Goal: Transaction & Acquisition: Subscribe to service/newsletter

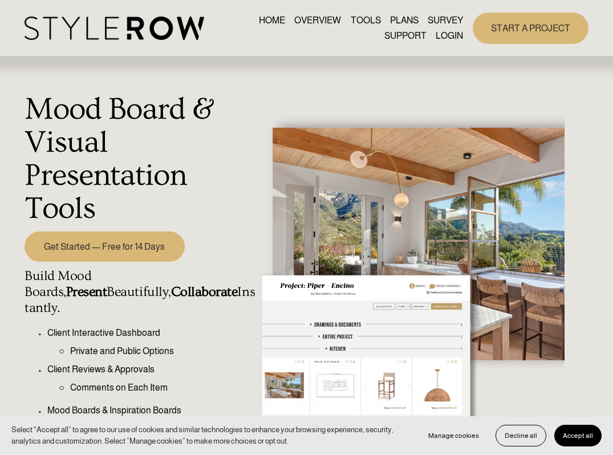
click at [123, 246] on link "Get Started — Free for 14 Days" at bounding box center [105, 246] width 160 height 31
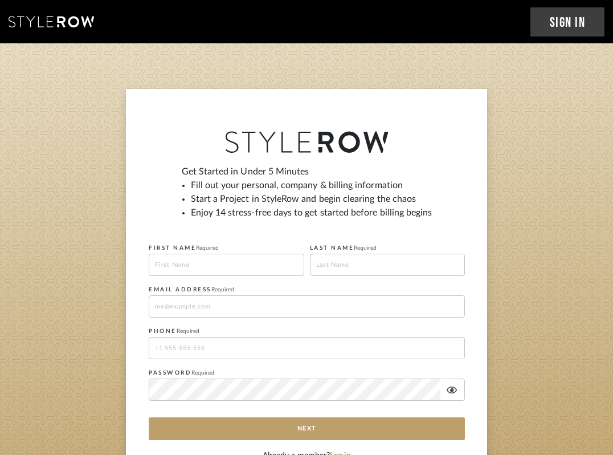
click at [181, 259] on input at bounding box center [227, 265] width 156 height 22
type input "mercedes"
type input "aguino"
type input "m.aguino@casa-q.com"
type input "13058047254"
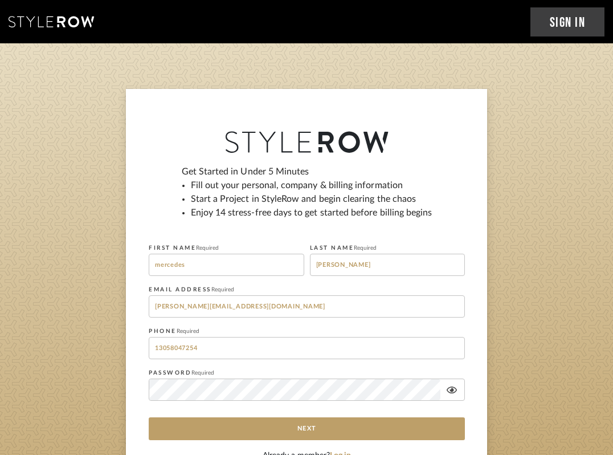
click at [450, 387] on icon at bounding box center [452, 389] width 10 height 9
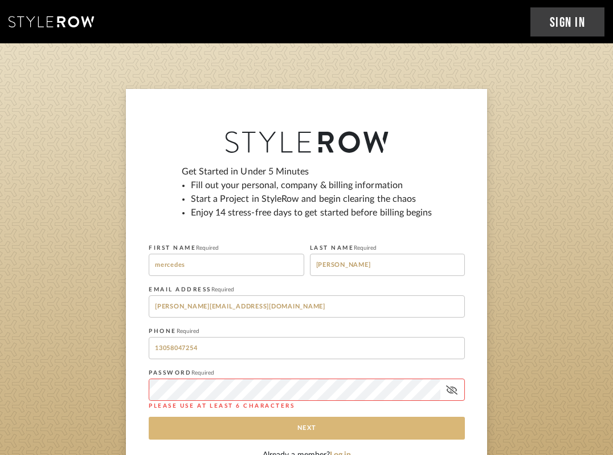
click at [386, 420] on button "Next" at bounding box center [307, 428] width 316 height 23
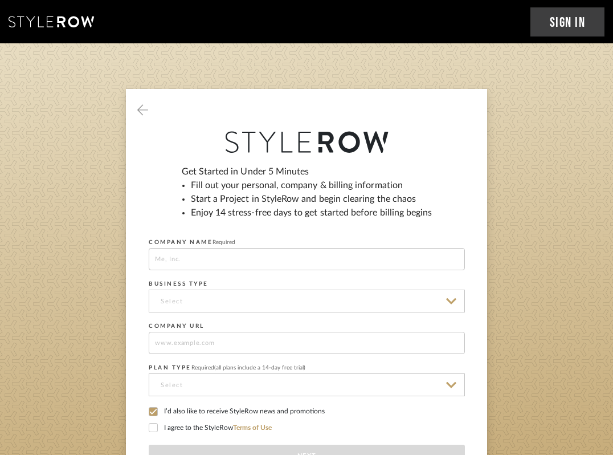
click at [181, 261] on input at bounding box center [307, 259] width 316 height 22
type input "casa q"
click at [199, 300] on input at bounding box center [307, 301] width 316 height 23
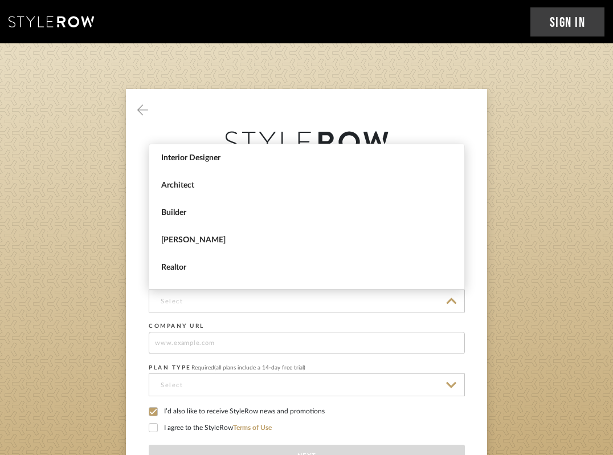
click at [192, 162] on span "Interior Designer" at bounding box center [308, 158] width 294 height 10
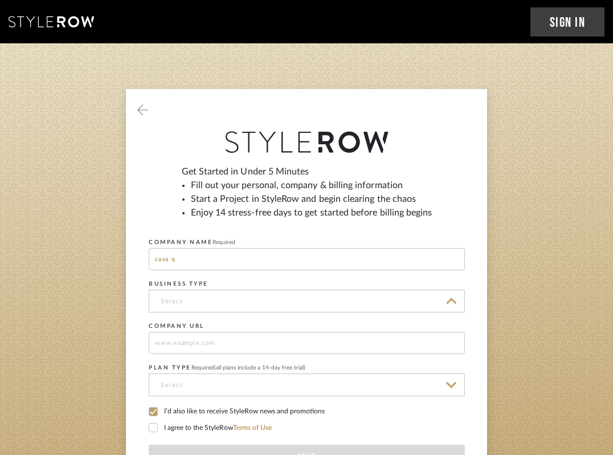
type input "Interior Designer"
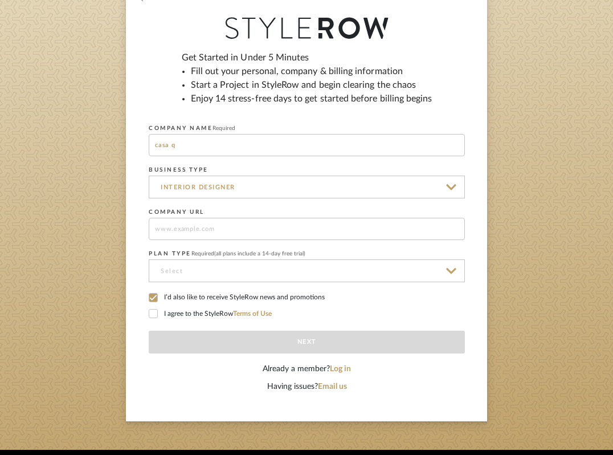
click at [198, 222] on input at bounding box center [307, 229] width 316 height 22
type input "www.casa-q.com"
click at [190, 264] on input at bounding box center [307, 270] width 316 height 23
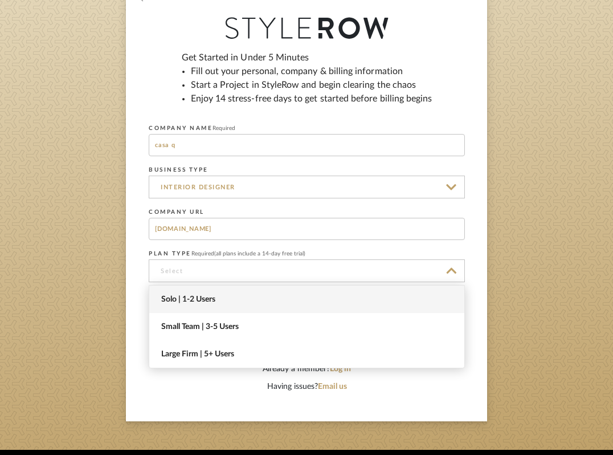
click at [174, 298] on span "Solo | 1-2 Users" at bounding box center [308, 300] width 294 height 10
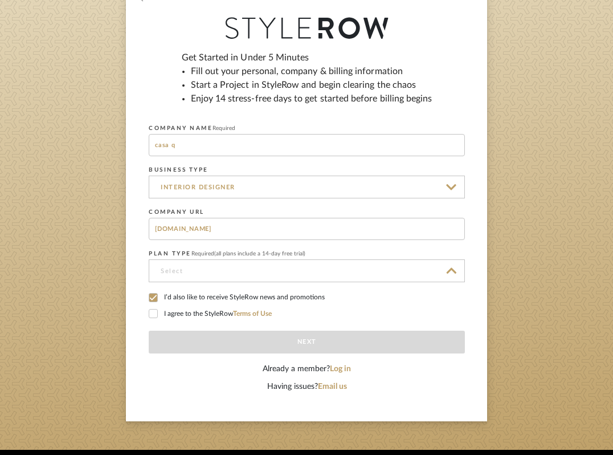
type input "Solo | 1-2 Users"
click at [148, 312] on div "Get Started in Under 5 Minutes Fill out your personal, company & billing inform…" at bounding box center [306, 198] width 361 height 446
click at [156, 315] on icon at bounding box center [153, 314] width 8 height 8
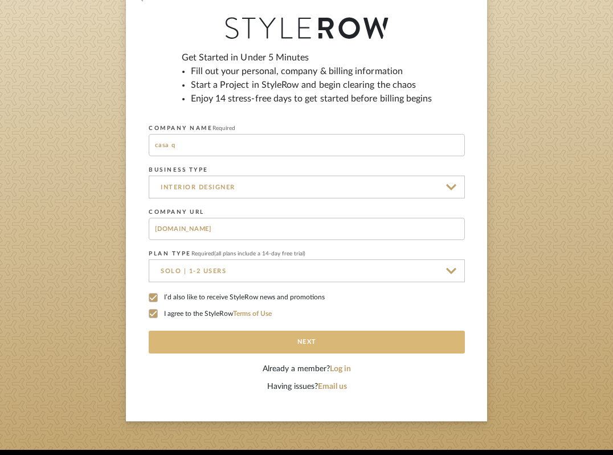
click at [316, 344] on button "Next" at bounding box center [307, 342] width 316 height 23
